Goal: Check status

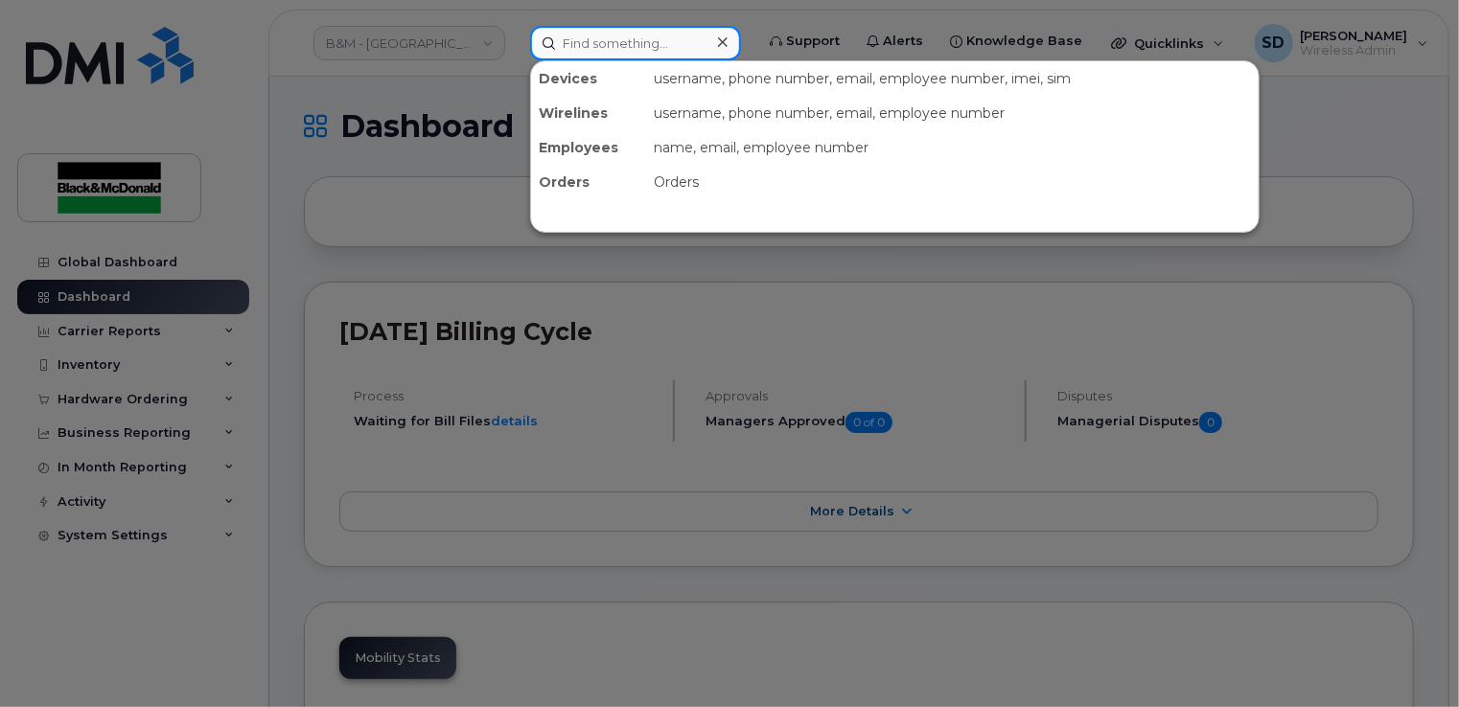
click at [594, 34] on input at bounding box center [635, 43] width 211 height 35
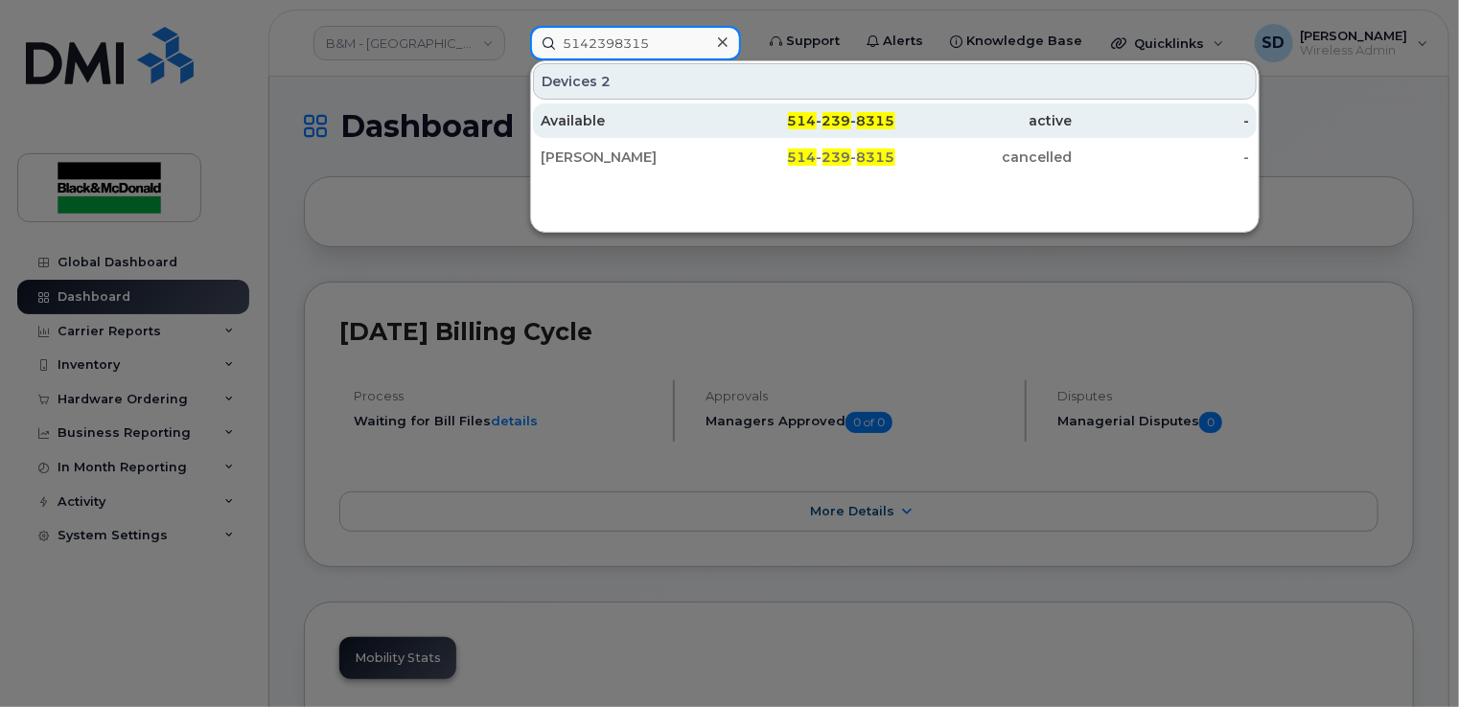
type input "5142398315"
click at [606, 123] on div "Available" at bounding box center [629, 120] width 177 height 19
